Goal: Information Seeking & Learning: Learn about a topic

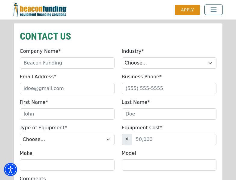
scroll to position [510, 0]
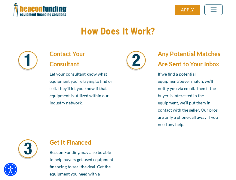
scroll to position [510, 0]
